Goal: Find specific page/section

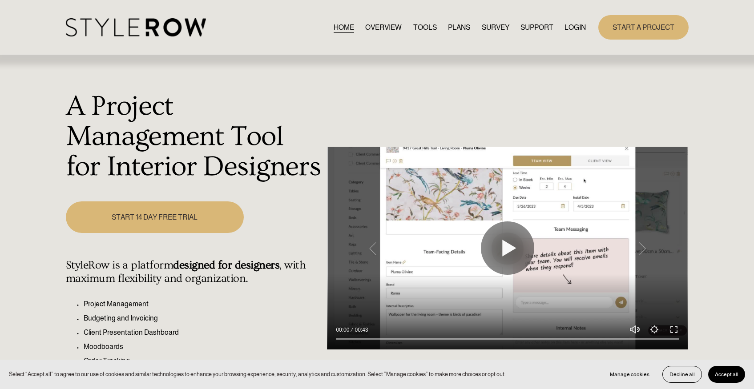
click at [576, 28] on link "LOGIN" at bounding box center [574, 27] width 21 height 12
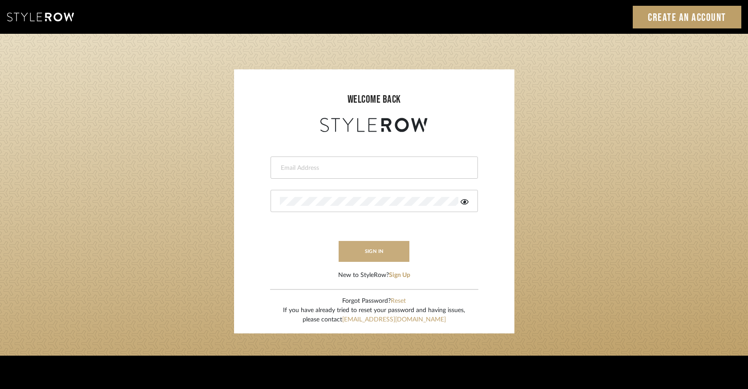
type input "[PERSON_NAME][EMAIL_ADDRESS][DOMAIN_NAME]"
click at [364, 251] on button "sign in" at bounding box center [373, 251] width 71 height 21
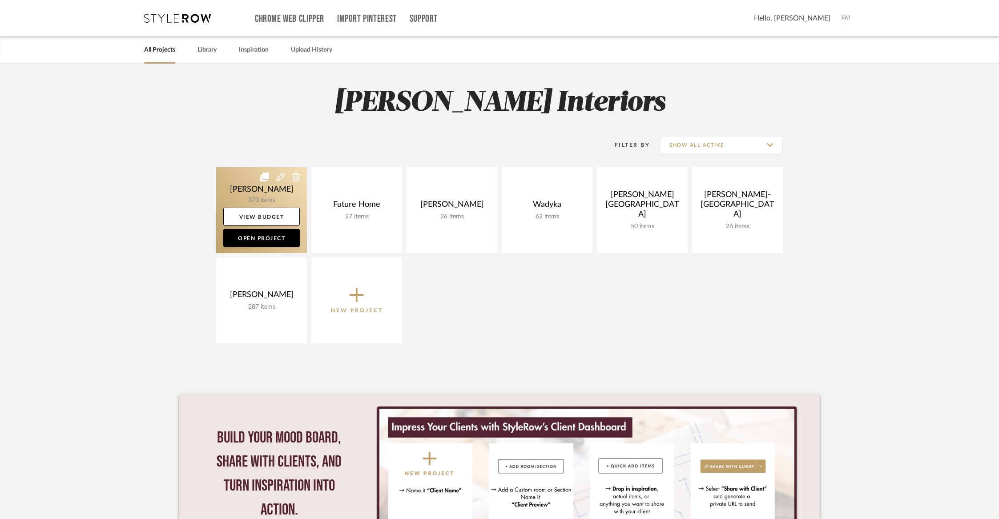
click at [248, 197] on link at bounding box center [261, 210] width 91 height 86
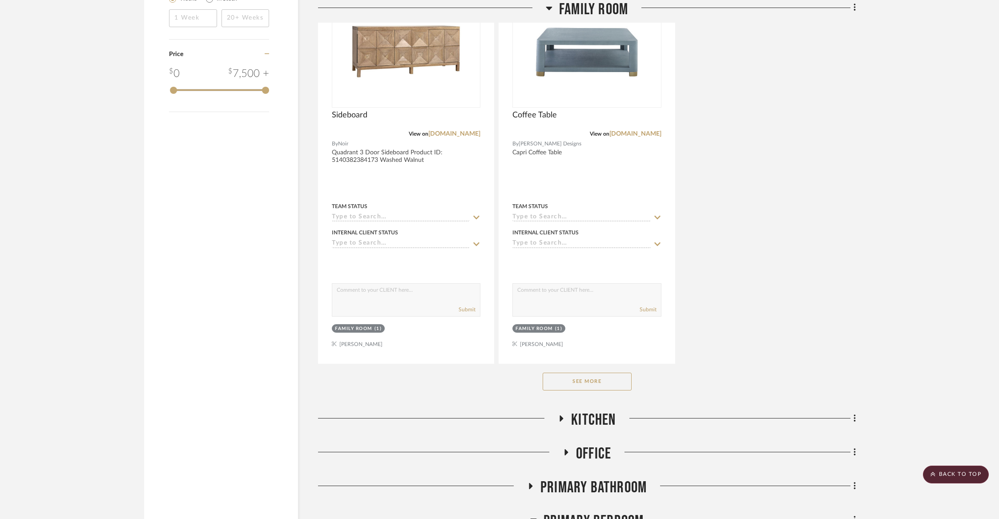
scroll to position [1468, 0]
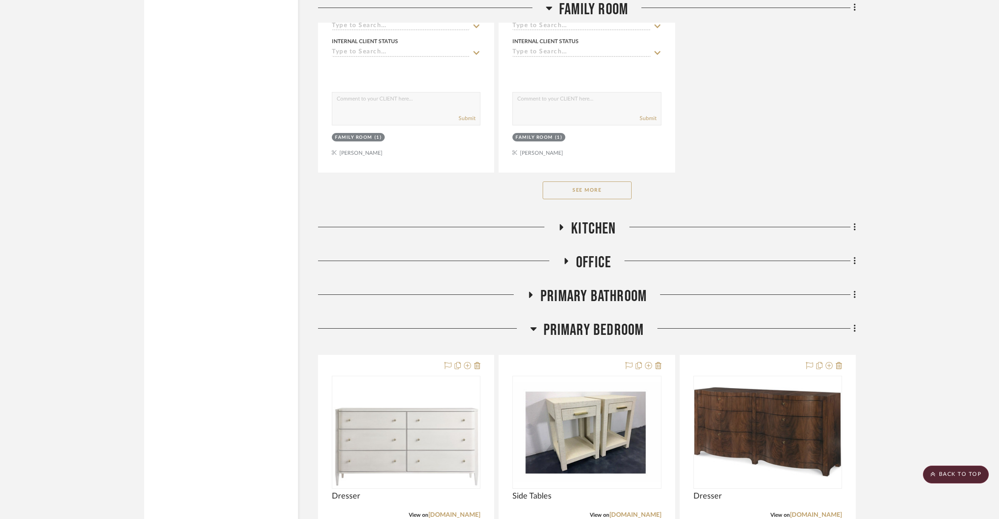
click at [597, 190] on button "See More" at bounding box center [587, 190] width 89 height 18
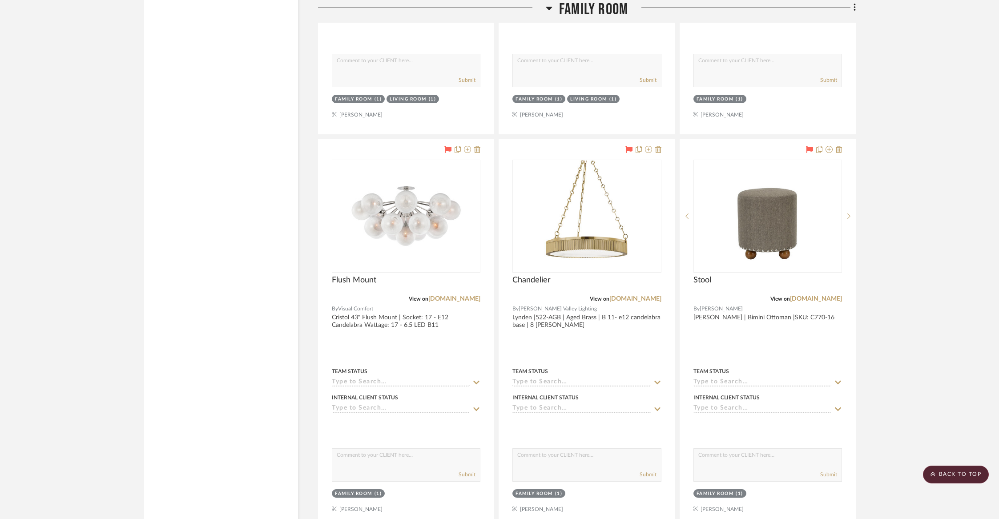
scroll to position [2392, 0]
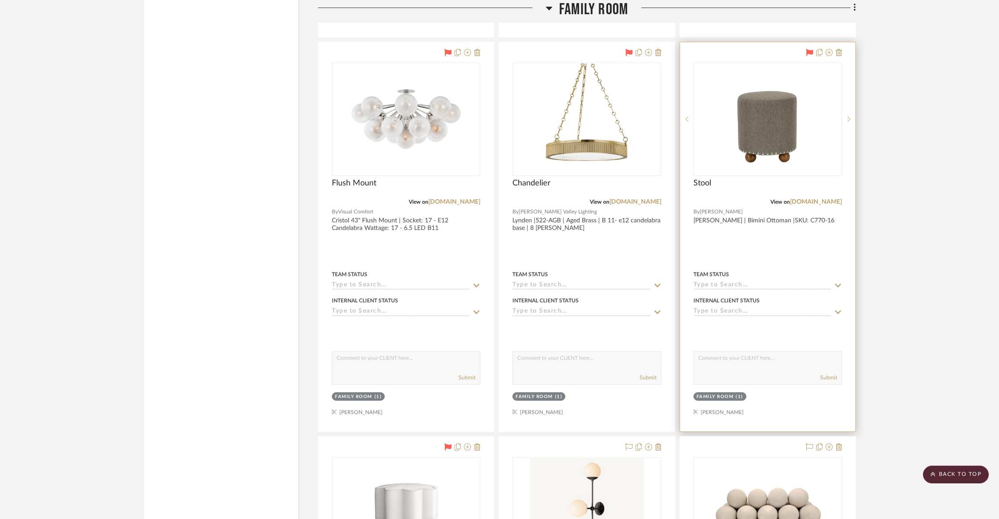
click at [808, 216] on div at bounding box center [767, 236] width 175 height 389
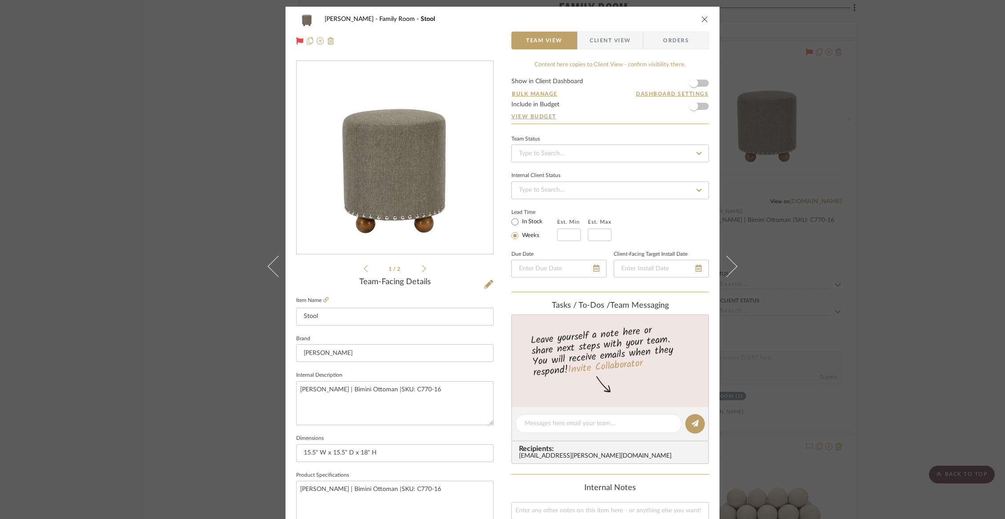
click at [703, 18] on icon "close" at bounding box center [704, 19] width 7 height 7
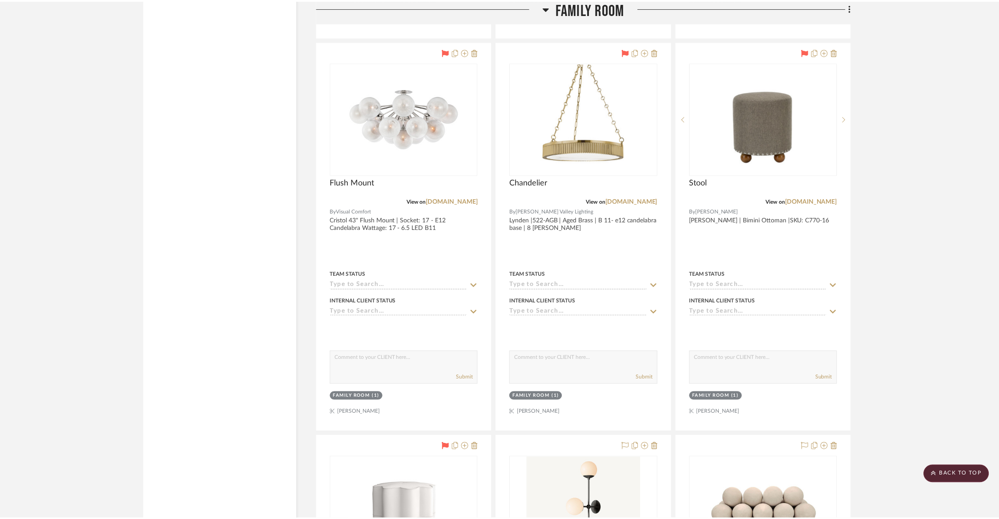
scroll to position [2392, 0]
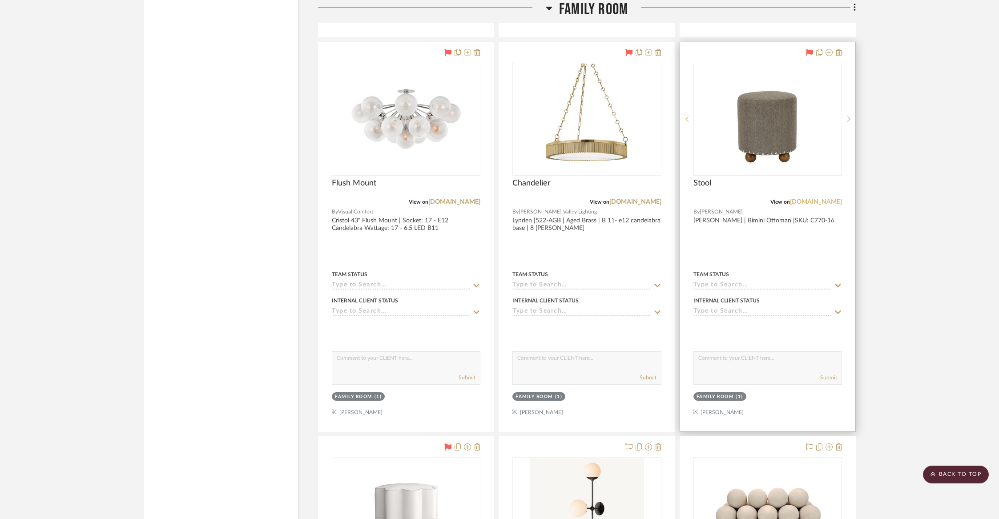
click at [793, 199] on link "[DOMAIN_NAME]" at bounding box center [816, 202] width 52 height 6
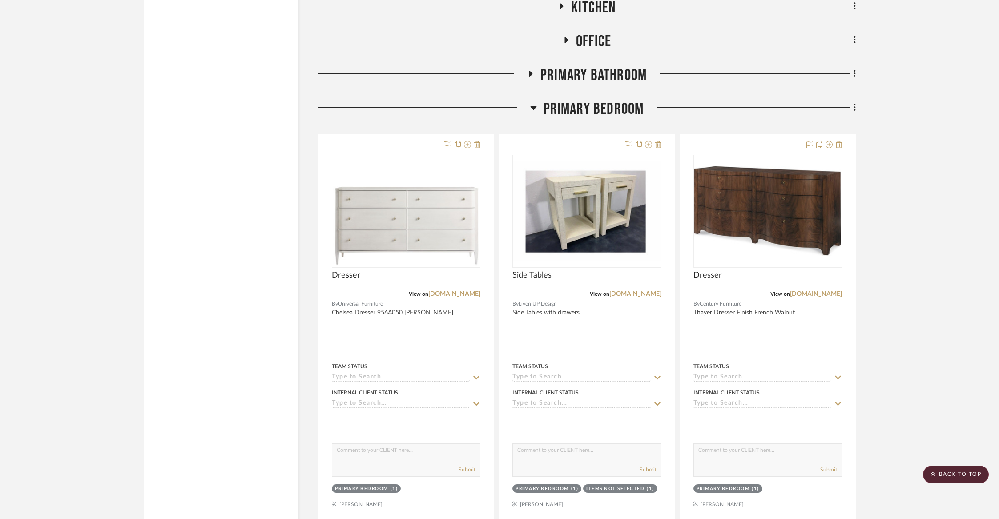
scroll to position [3597, 0]
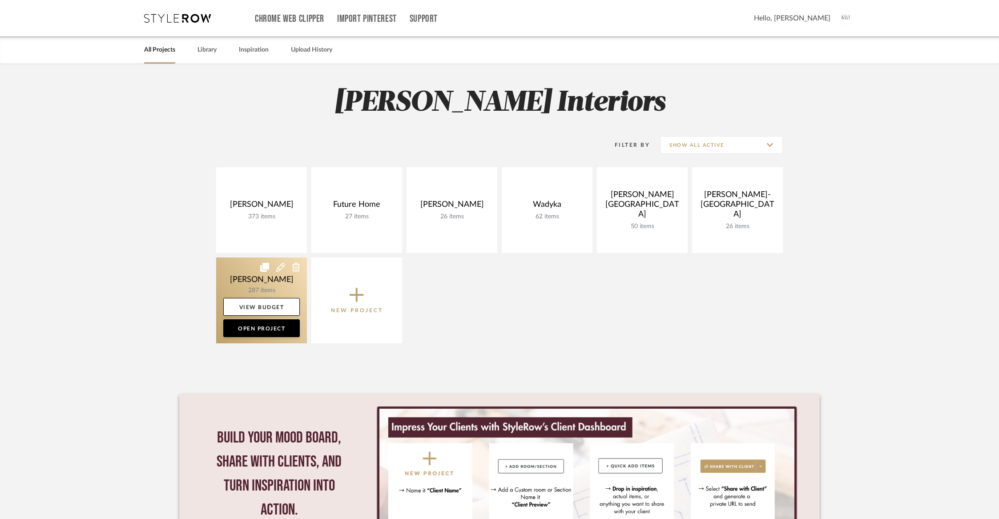
click at [272, 274] on link at bounding box center [261, 301] width 91 height 86
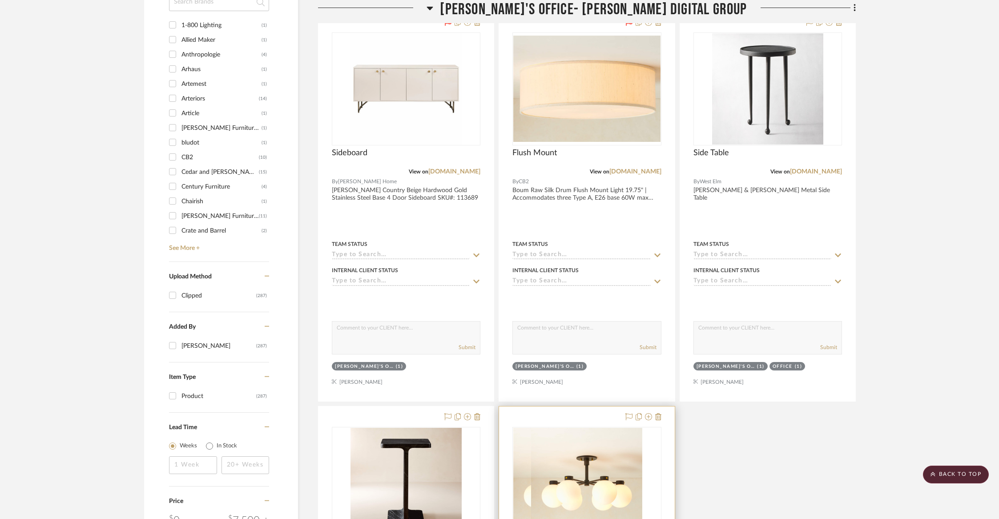
scroll to position [703, 0]
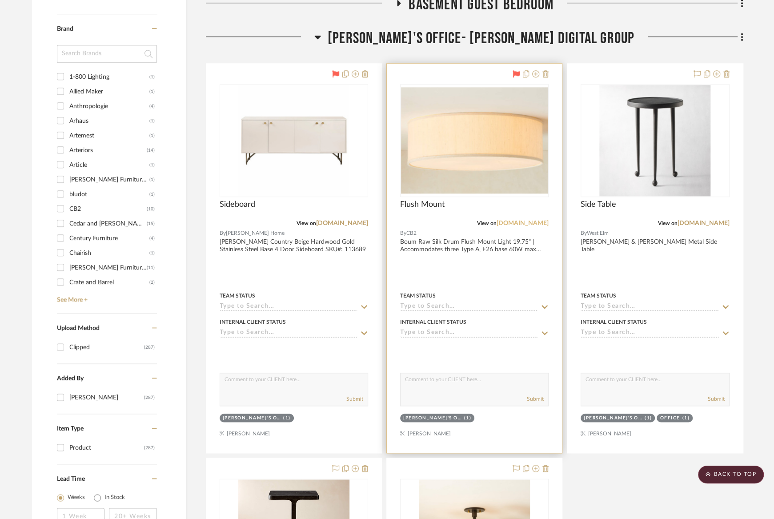
click at [529, 221] on link "cb2.com" at bounding box center [523, 223] width 52 height 6
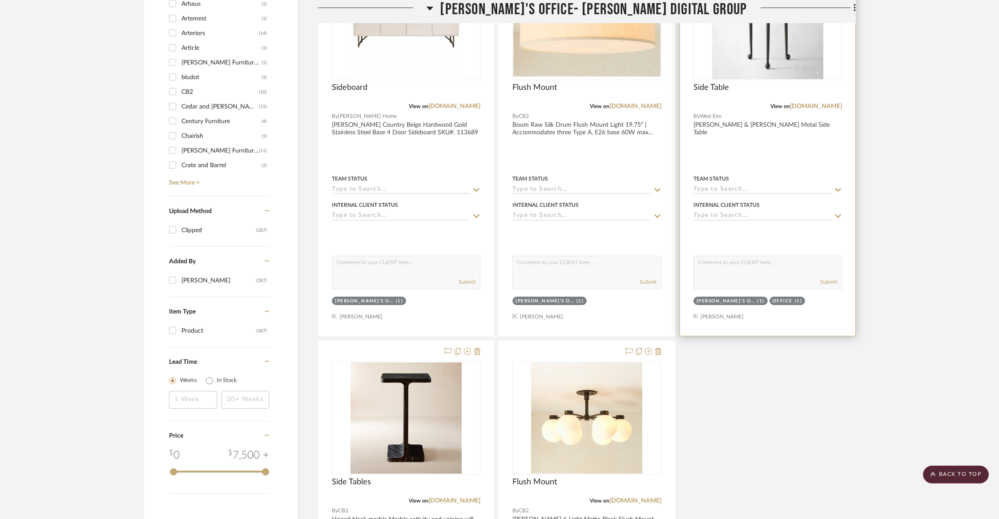
scroll to position [733, 0]
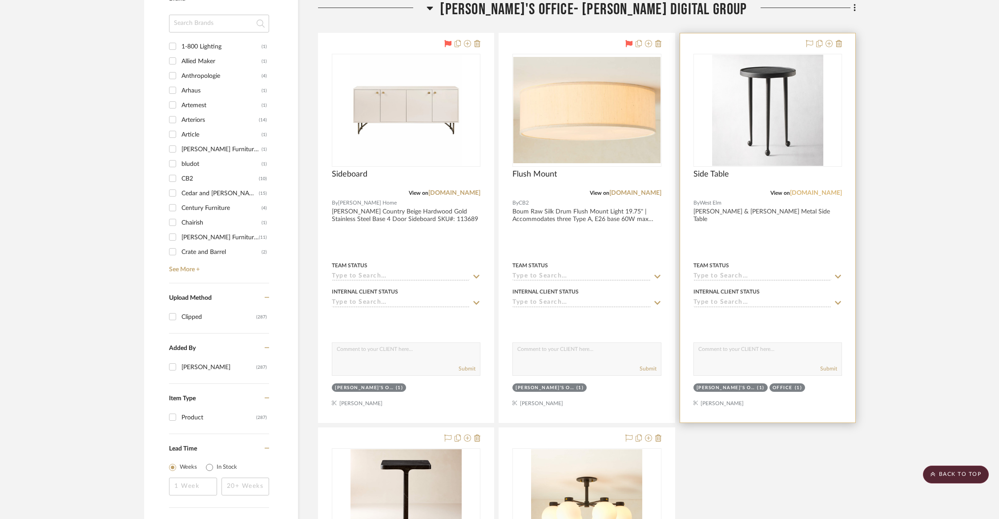
click at [832, 194] on link "westelm.com" at bounding box center [816, 193] width 52 height 6
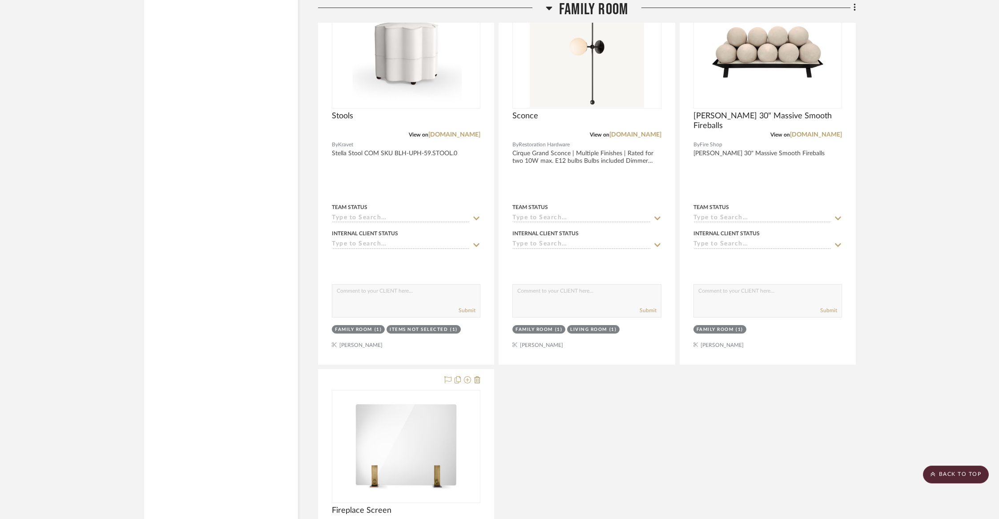
scroll to position [2939, 0]
